Goal: Find specific page/section: Locate a particular part of the current website

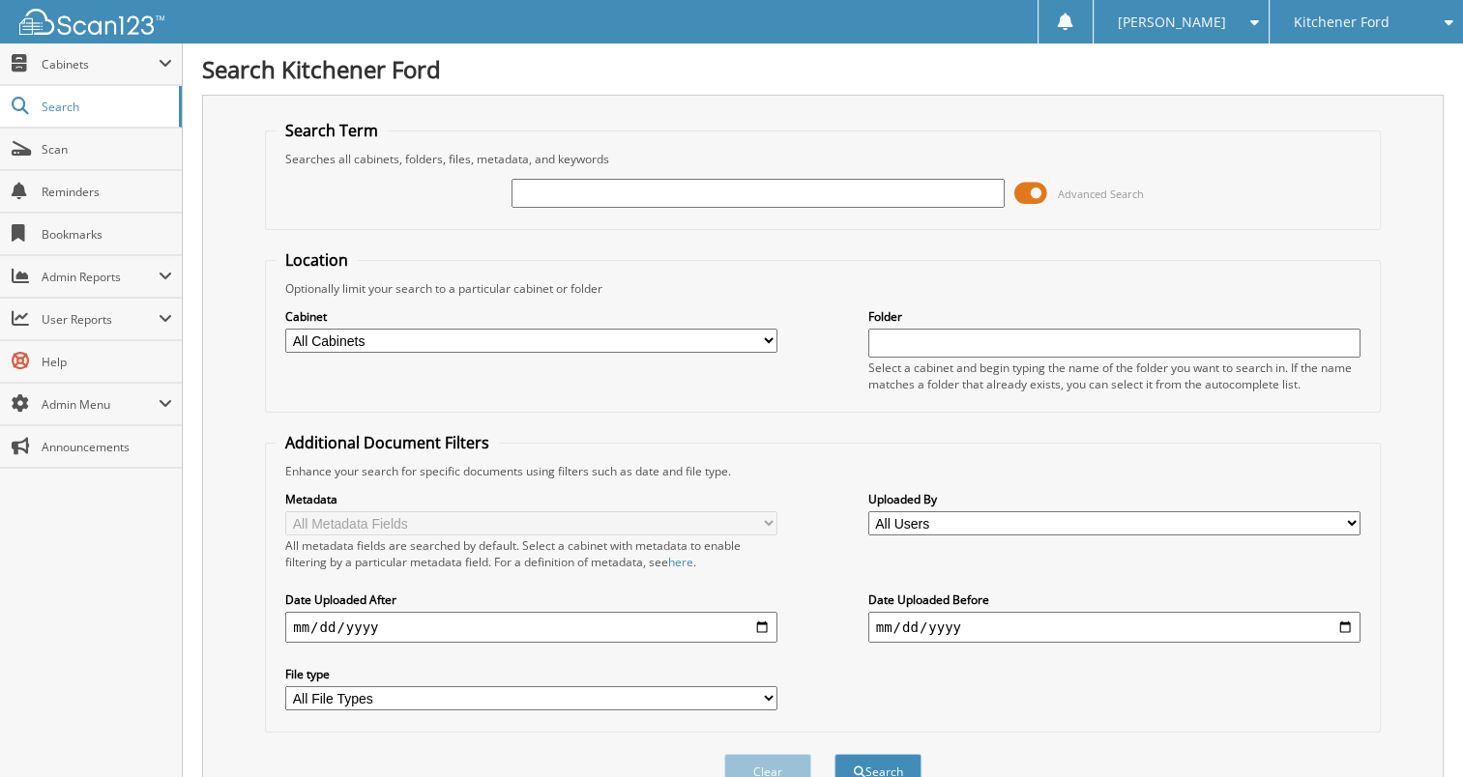
click at [540, 197] on input "text" at bounding box center [757, 193] width 492 height 29
type input "25F2550"
click at [889, 754] on button "Search" at bounding box center [877, 772] width 87 height 36
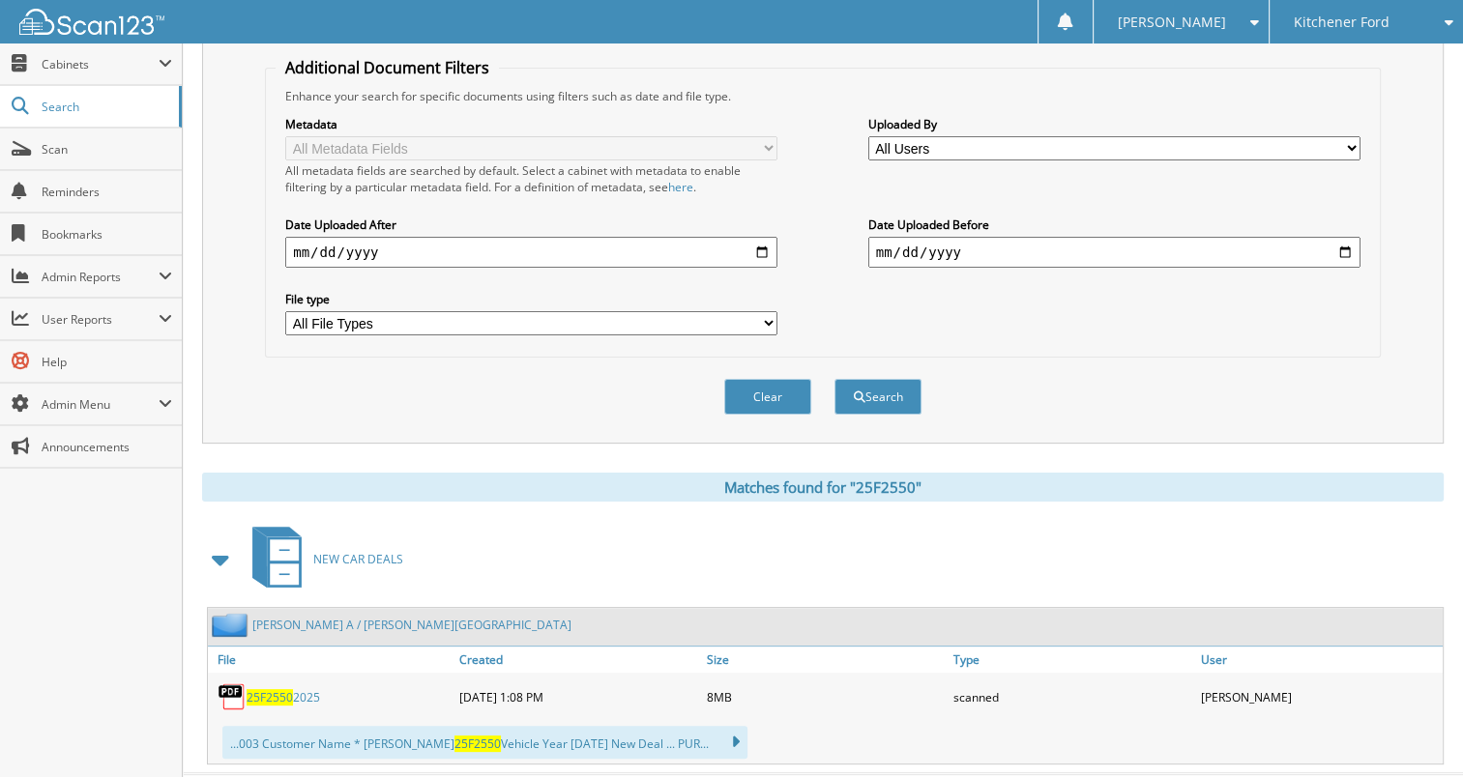
scroll to position [400, 0]
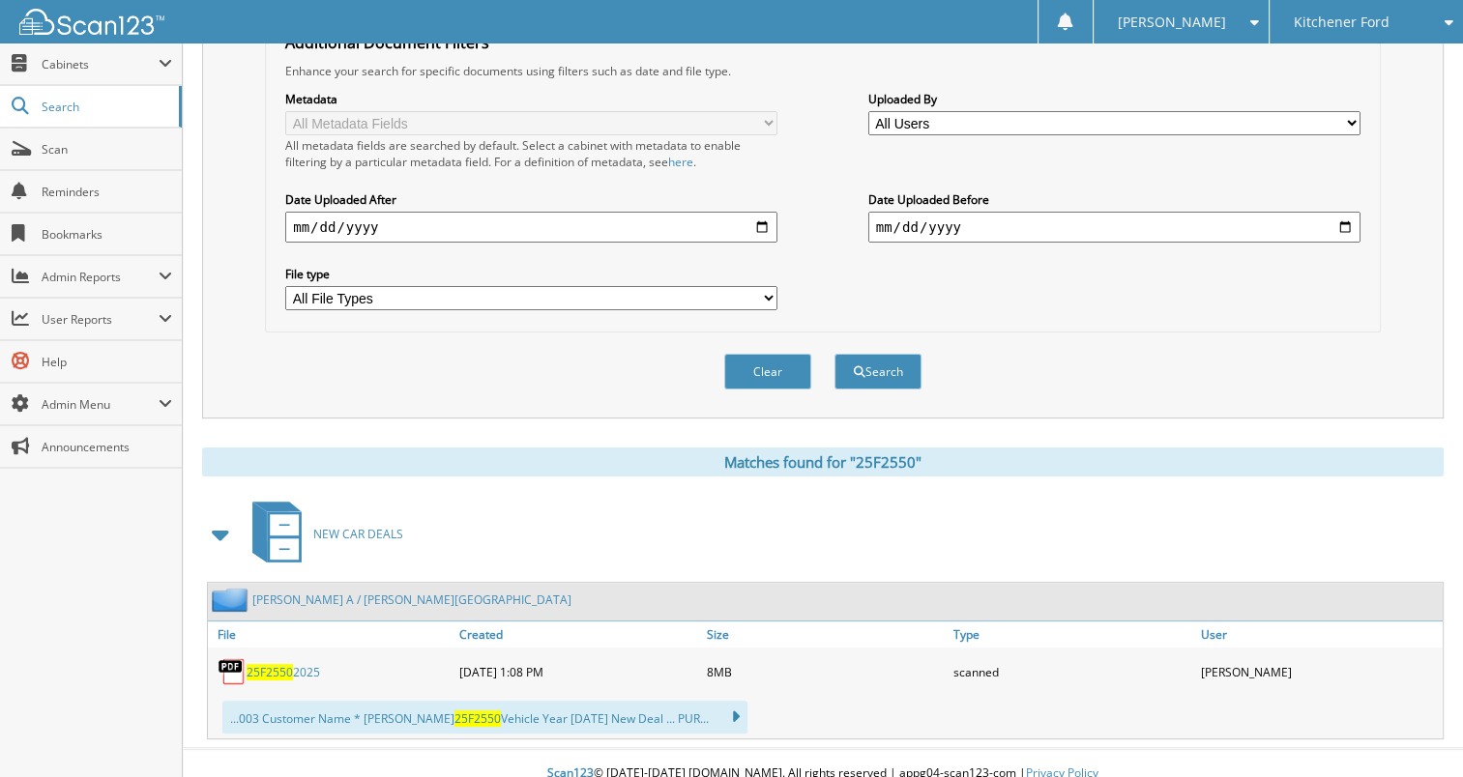
click at [267, 664] on span "25F2550" at bounding box center [270, 672] width 46 height 16
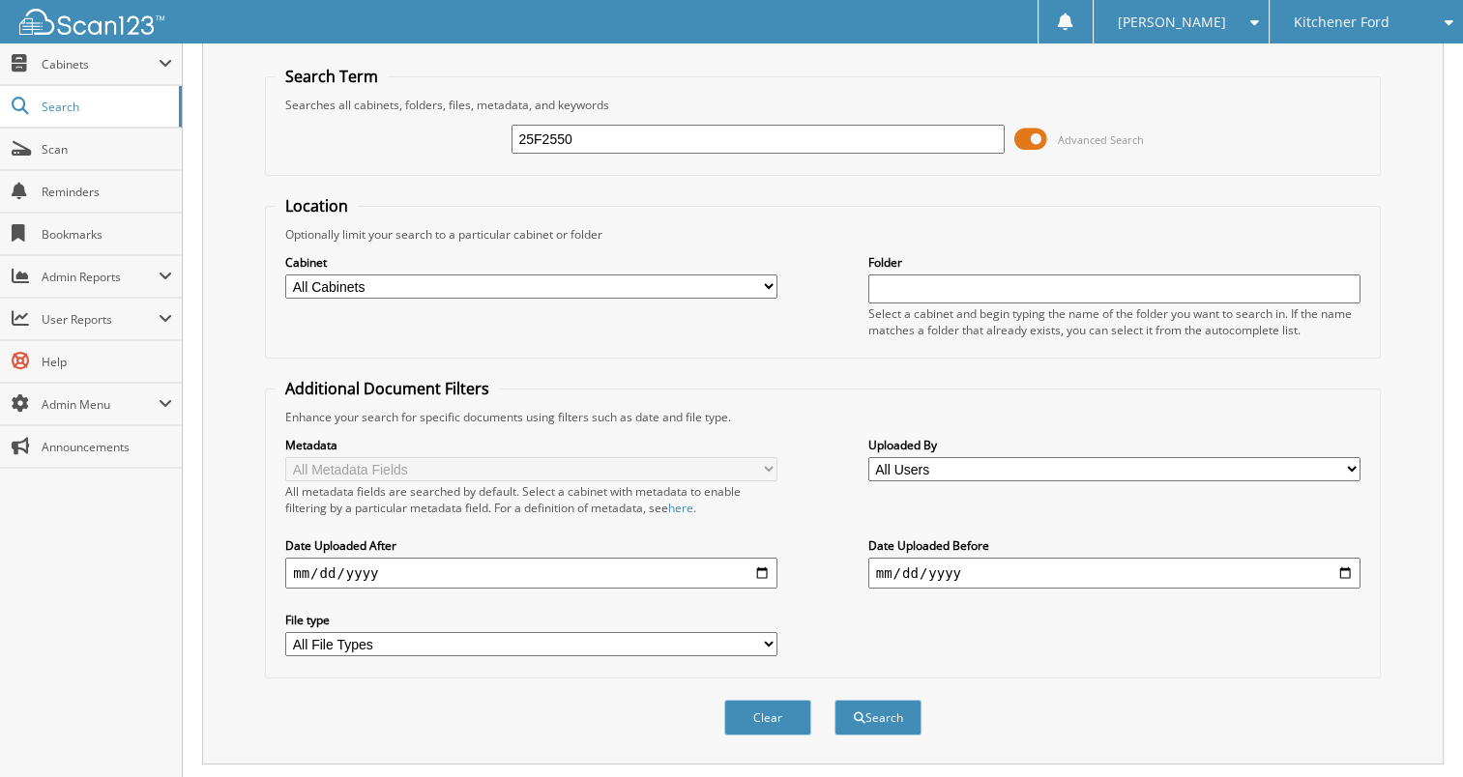
scroll to position [0, 0]
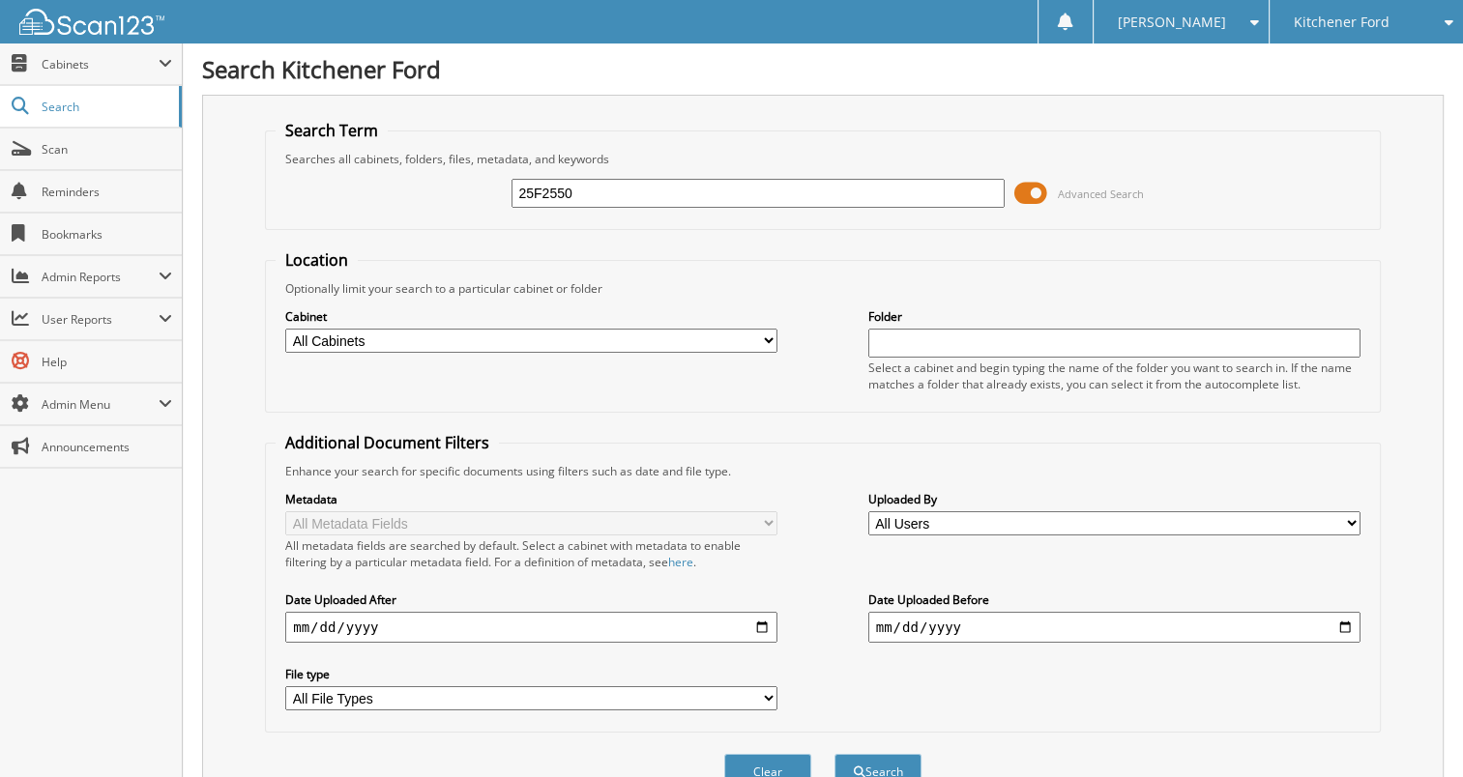
click at [650, 190] on input "25F2550" at bounding box center [757, 193] width 492 height 29
paste input "25E5520"
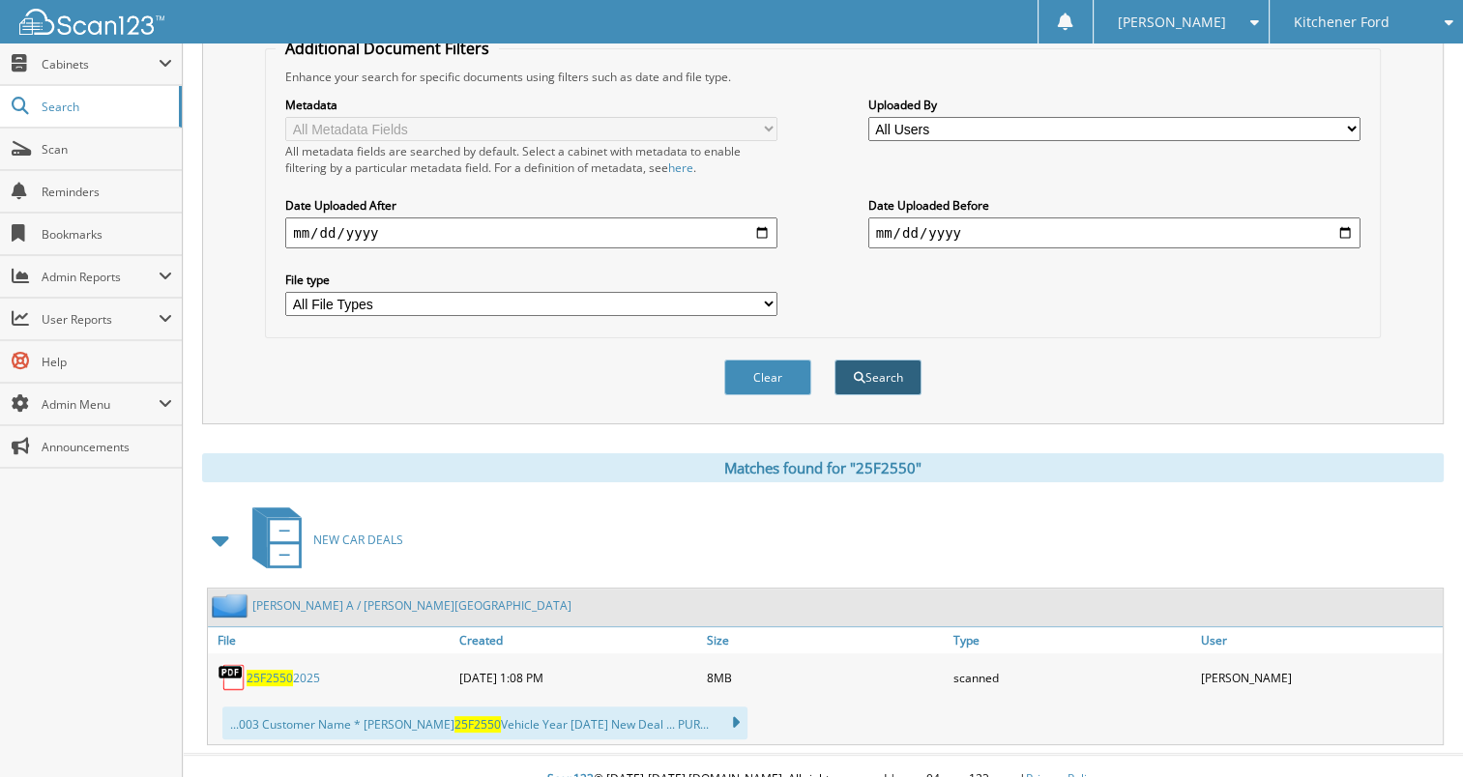
type input "25E5520"
click at [893, 370] on button "Search" at bounding box center [877, 378] width 87 height 36
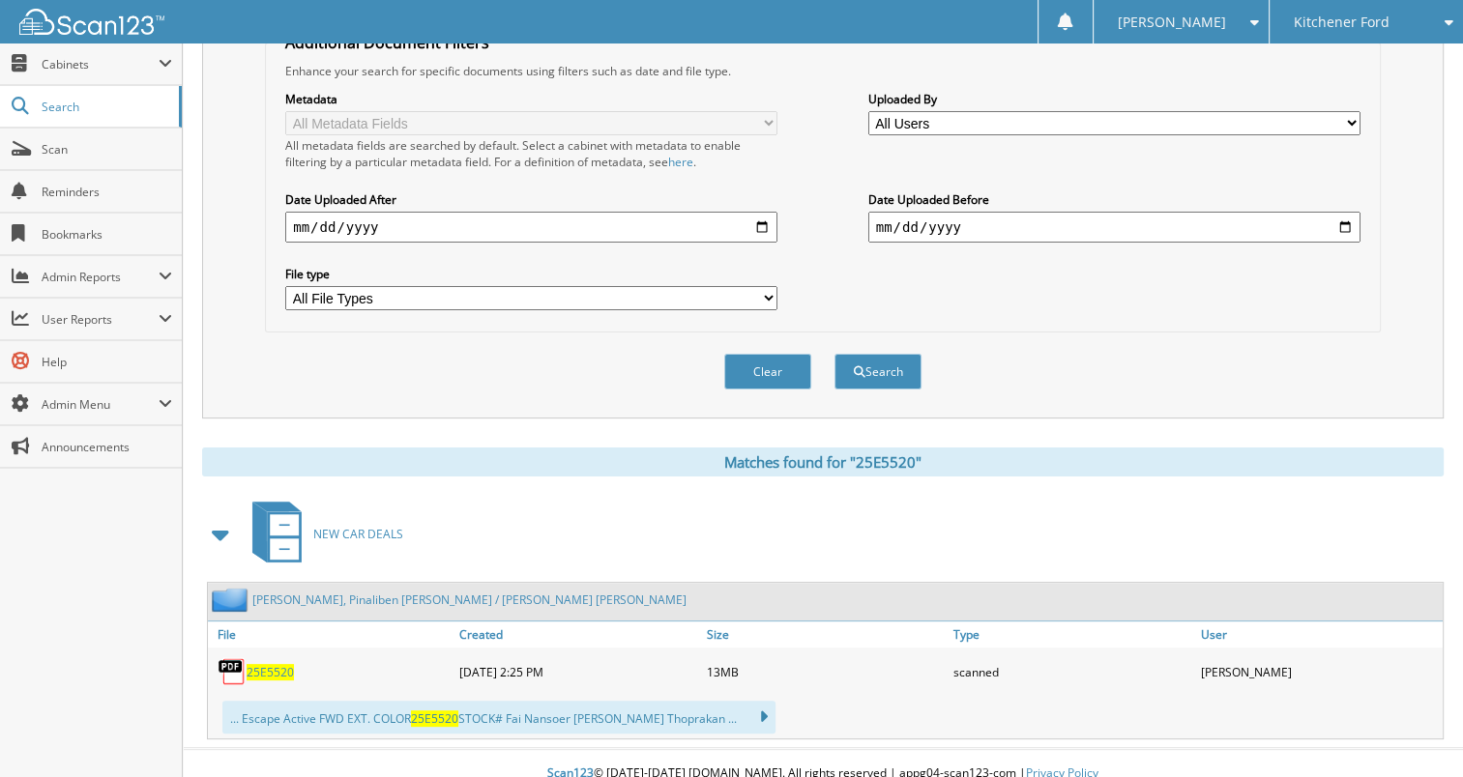
click at [274, 664] on span "25E5520" at bounding box center [270, 672] width 47 height 16
click at [267, 664] on span "25E5520" at bounding box center [270, 672] width 47 height 16
